Goal: Information Seeking & Learning: Learn about a topic

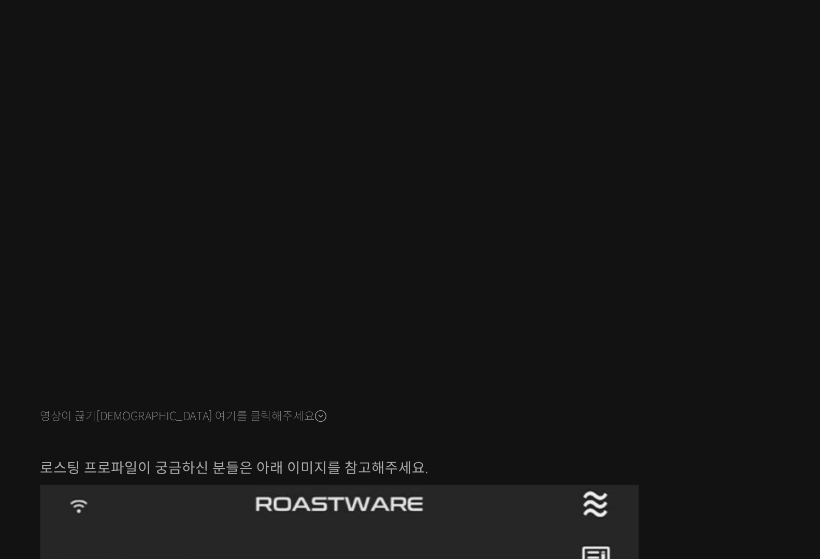
click at [717, 417] on div "스트롱홀드 로스팅 올인원 클래스: 탑티어 로스터가 알려주는 스트롱홀드 A to Z 가이드 4-9강. 실전 로스팅: 대회용 커피를 로스팅 할 때…" at bounding box center [505, 529] width 535 height 965
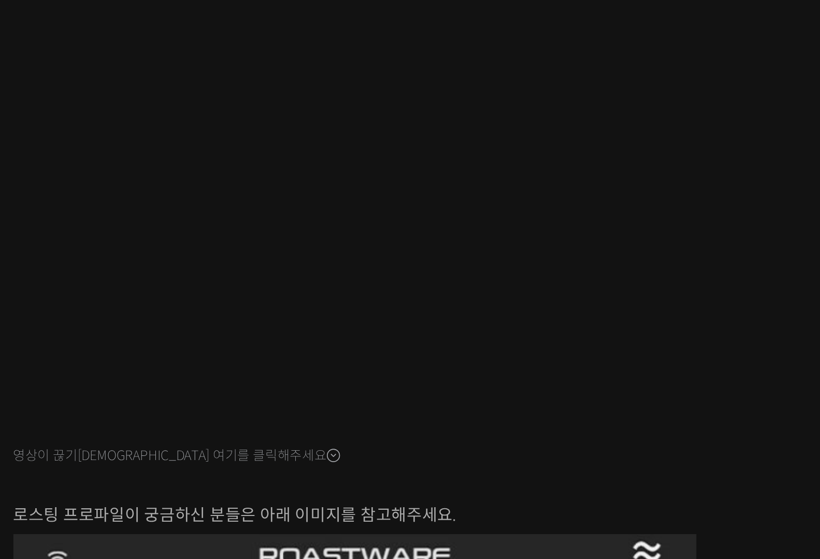
click at [597, 422] on p "로스팅 프로파일이 궁금하신 분들은 아래 이미지를 참고해주세요." at bounding box center [506, 424] width 394 height 14
click at [651, 415] on div at bounding box center [506, 409] width 394 height 16
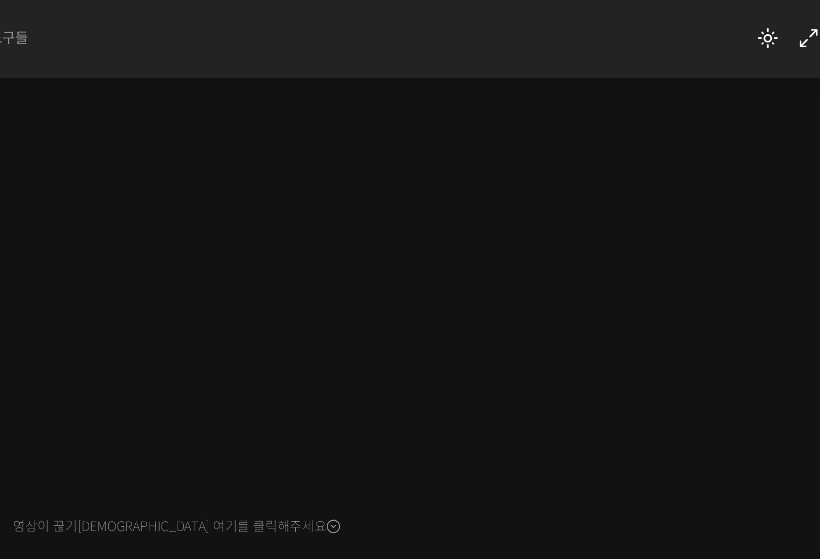
scroll to position [127, 0]
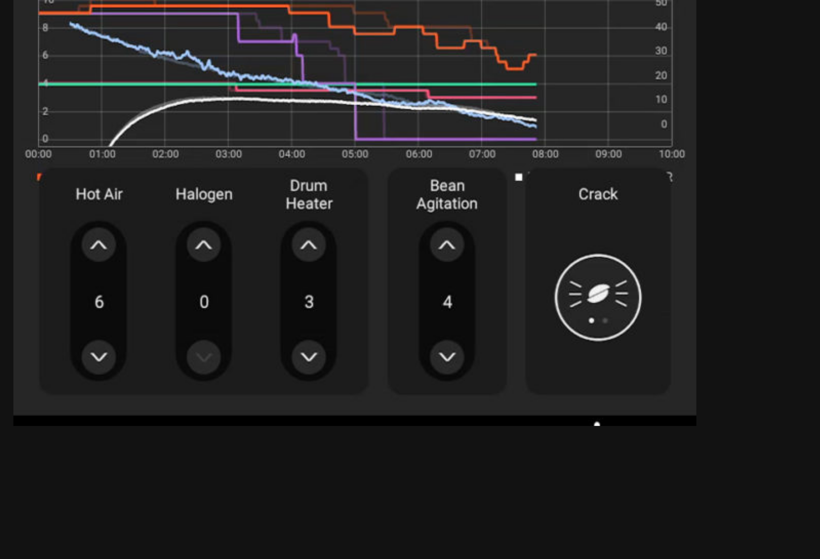
scroll to position [472, 0]
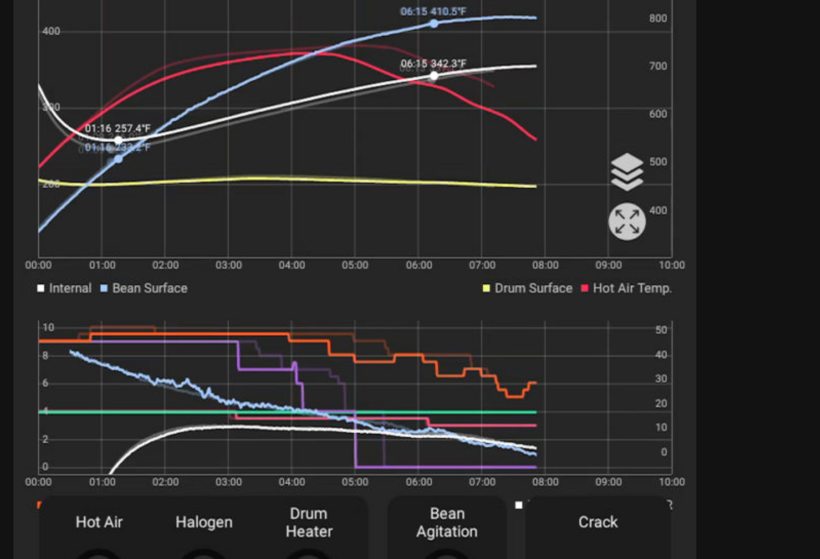
click at [499, 259] on img at bounding box center [481, 227] width 345 height 530
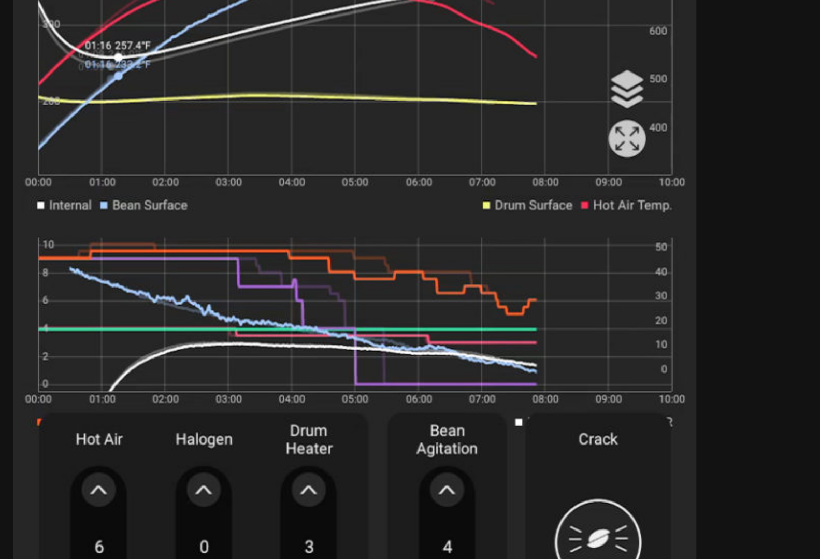
scroll to position [440, 0]
